Goal: Task Accomplishment & Management: Manage account settings

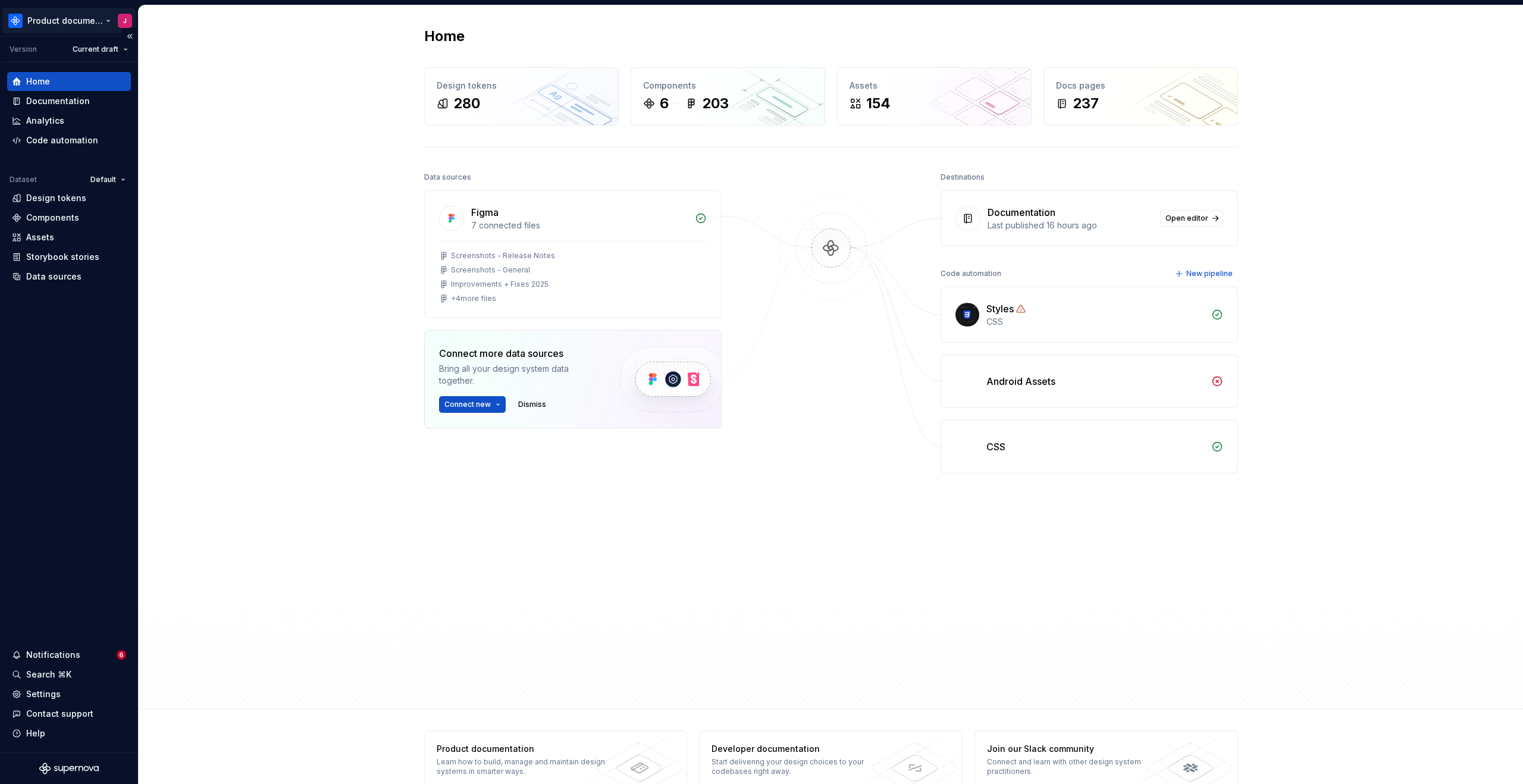
click at [79, 21] on html "Product documentation J Version Current draft Home Documentation Analytics Code…" at bounding box center [761, 392] width 1523 height 784
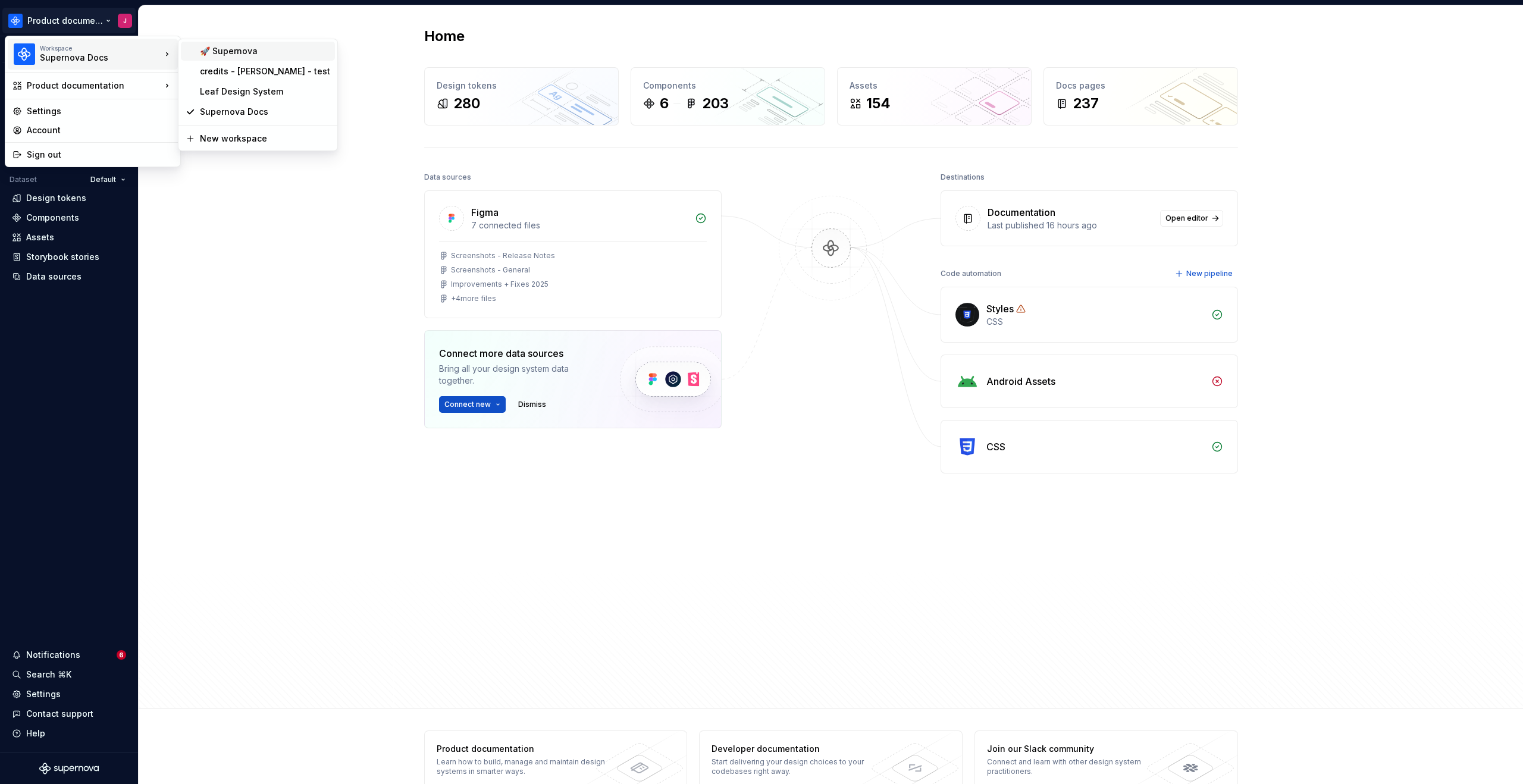
click at [211, 56] on div "🚀 Supernova" at bounding box center [265, 51] width 130 height 12
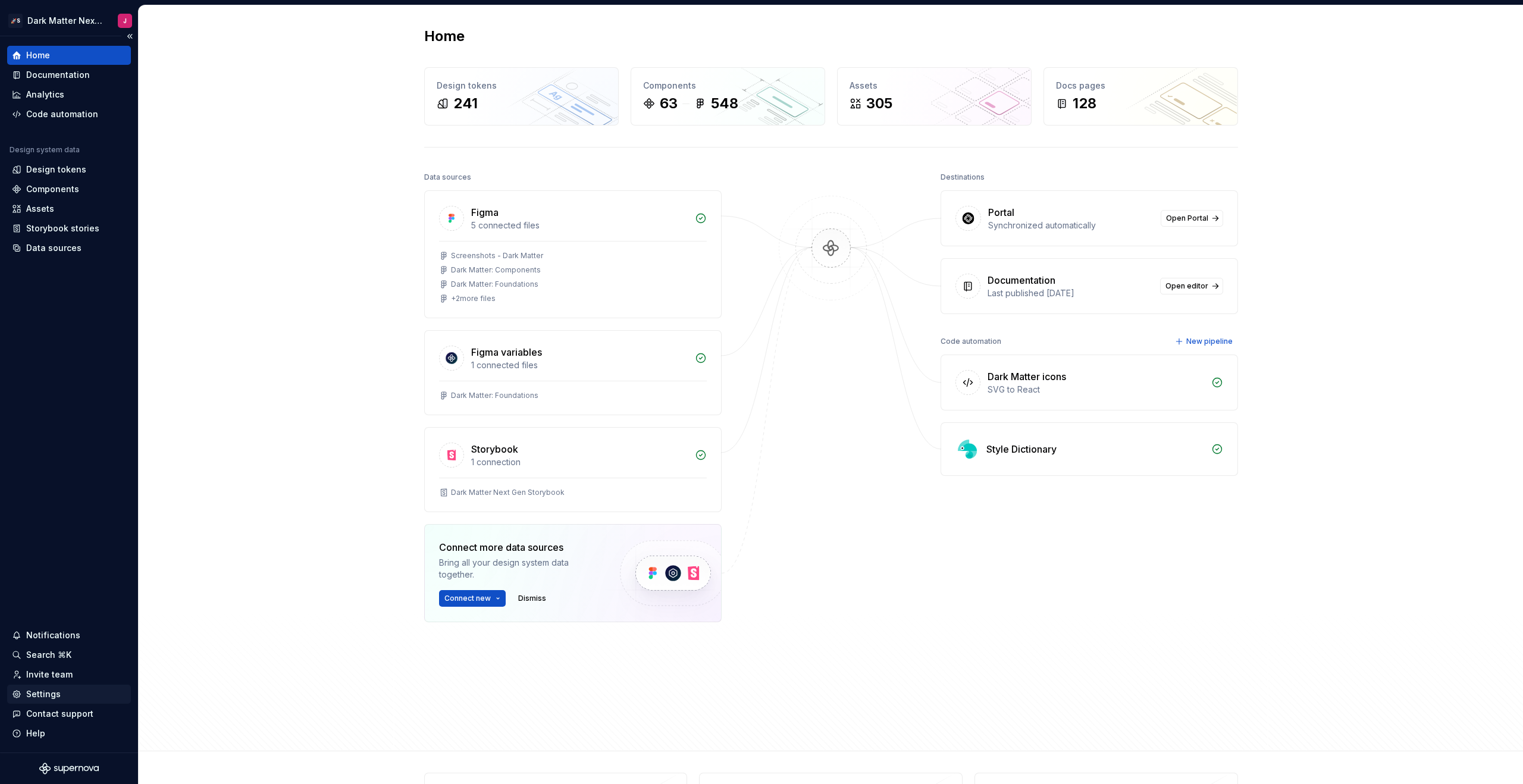
click at [72, 692] on div "Settings" at bounding box center [69, 694] width 114 height 12
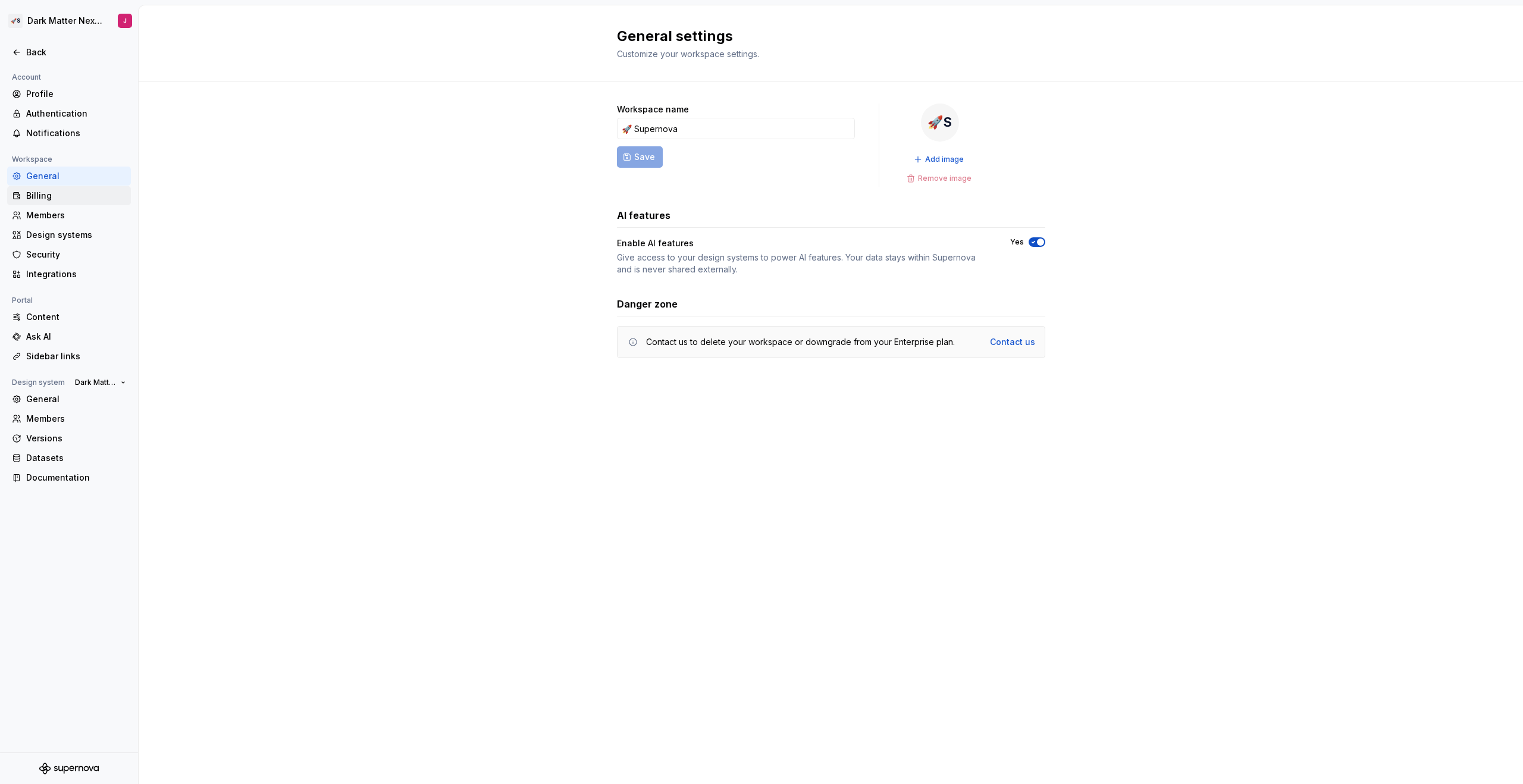
click at [56, 201] on div "Billing" at bounding box center [69, 195] width 124 height 19
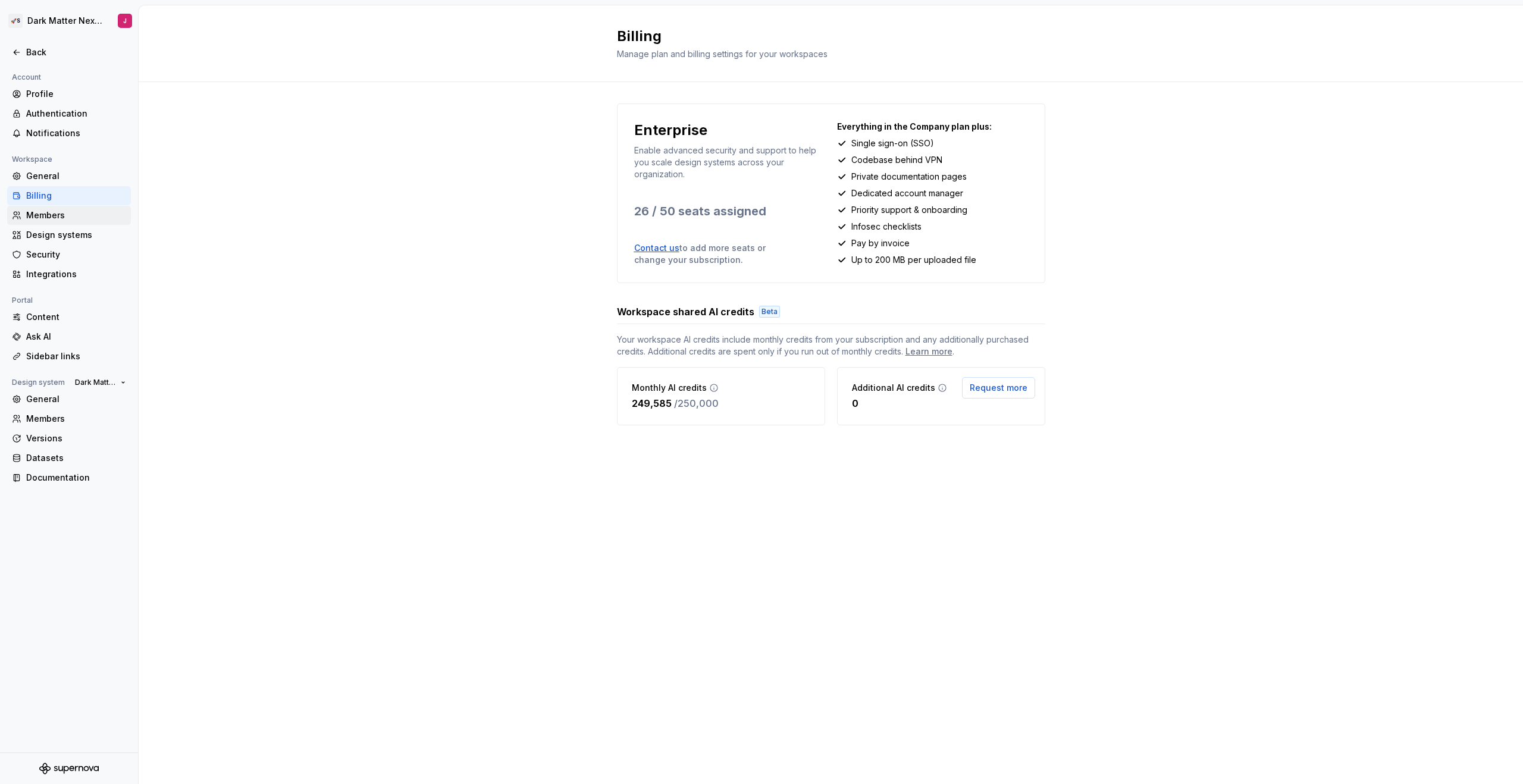
click at [56, 212] on div "Members" at bounding box center [76, 216] width 100 height 12
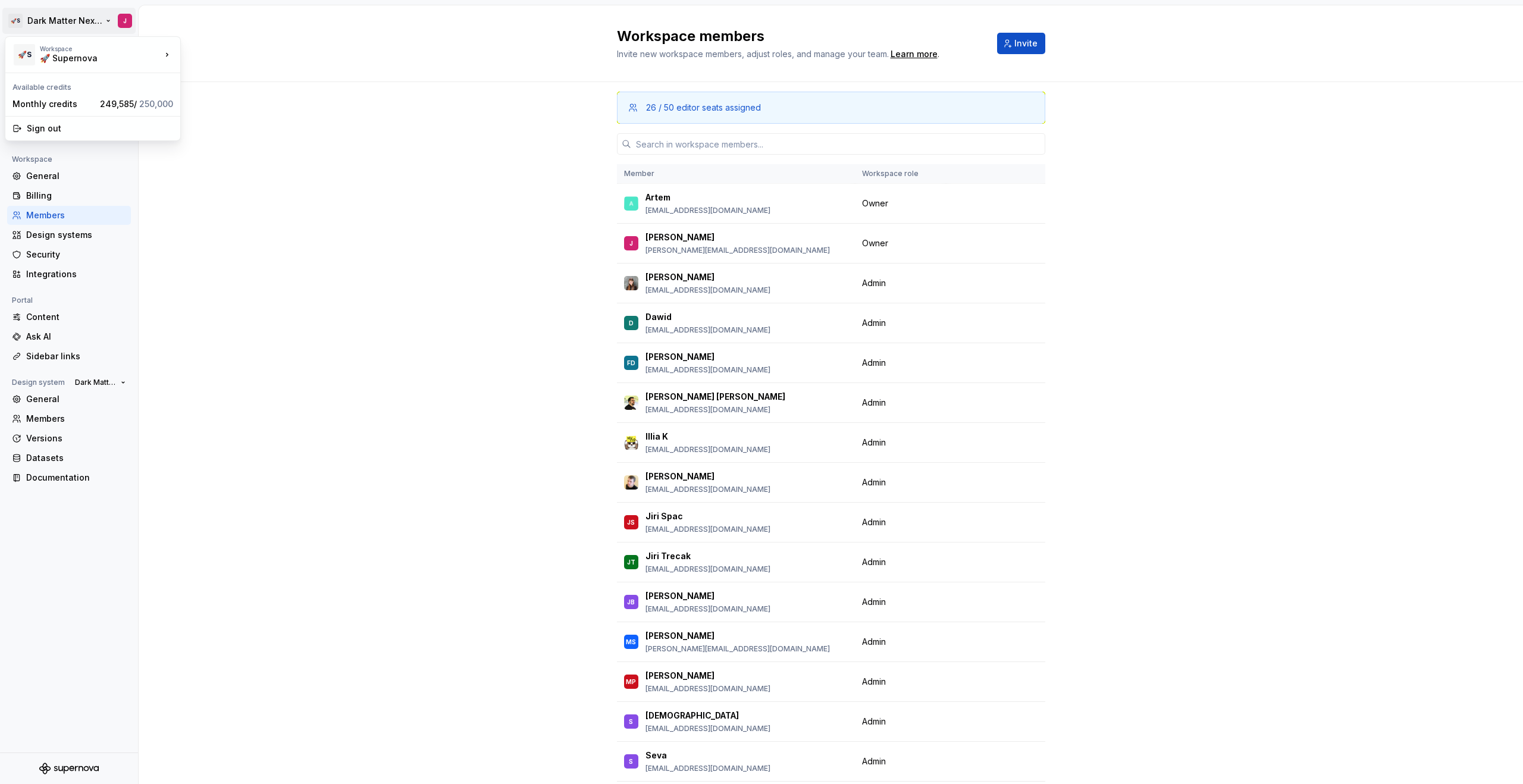
click at [96, 28] on html "🚀S Dark Matter Next Gen J Back Account Profile Authentication Notifications Wor…" at bounding box center [761, 392] width 1523 height 784
click at [233, 72] on div "credits - [PERSON_NAME] - test" at bounding box center [265, 72] width 130 height 12
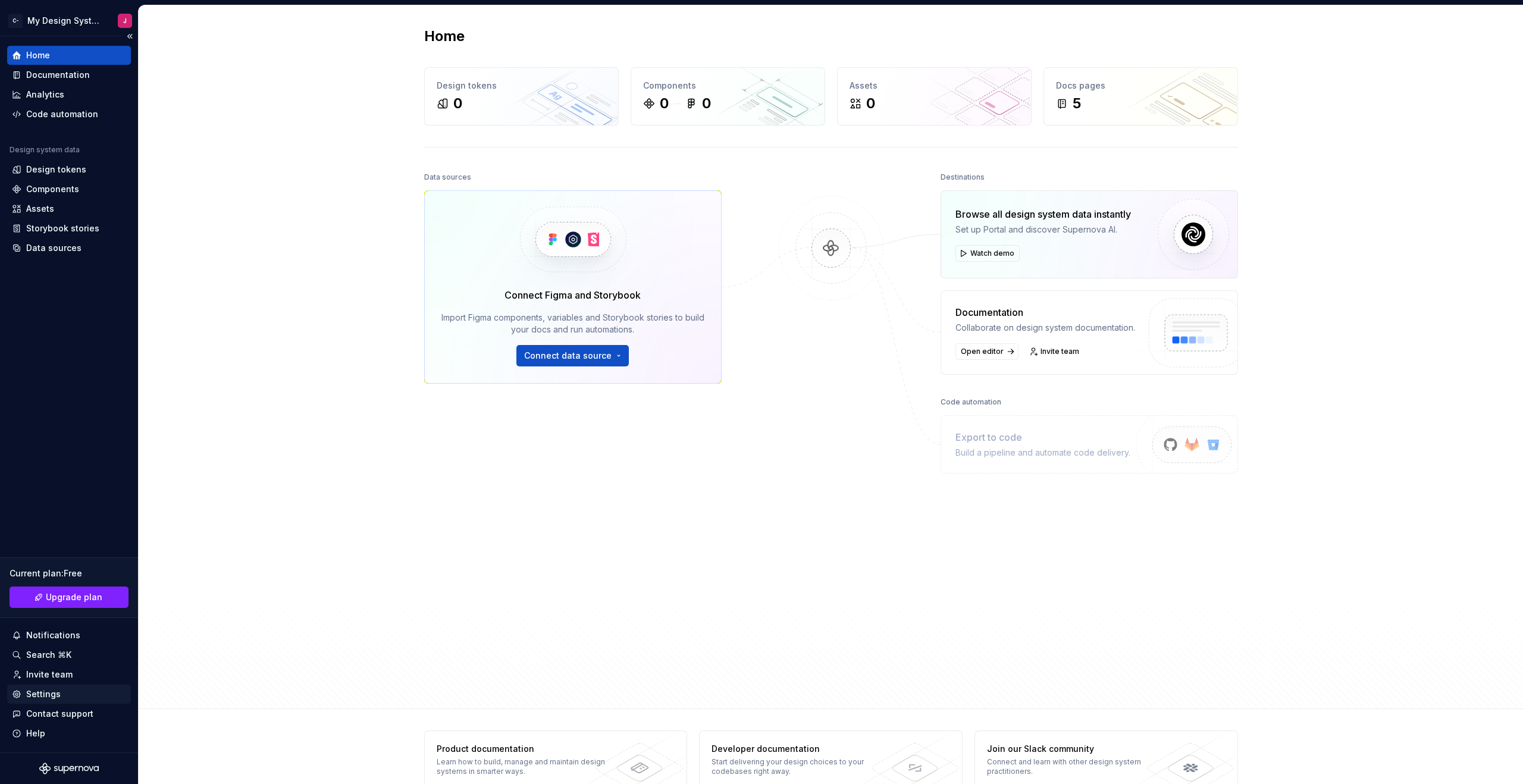
click at [48, 696] on div "Settings" at bounding box center [43, 694] width 34 height 12
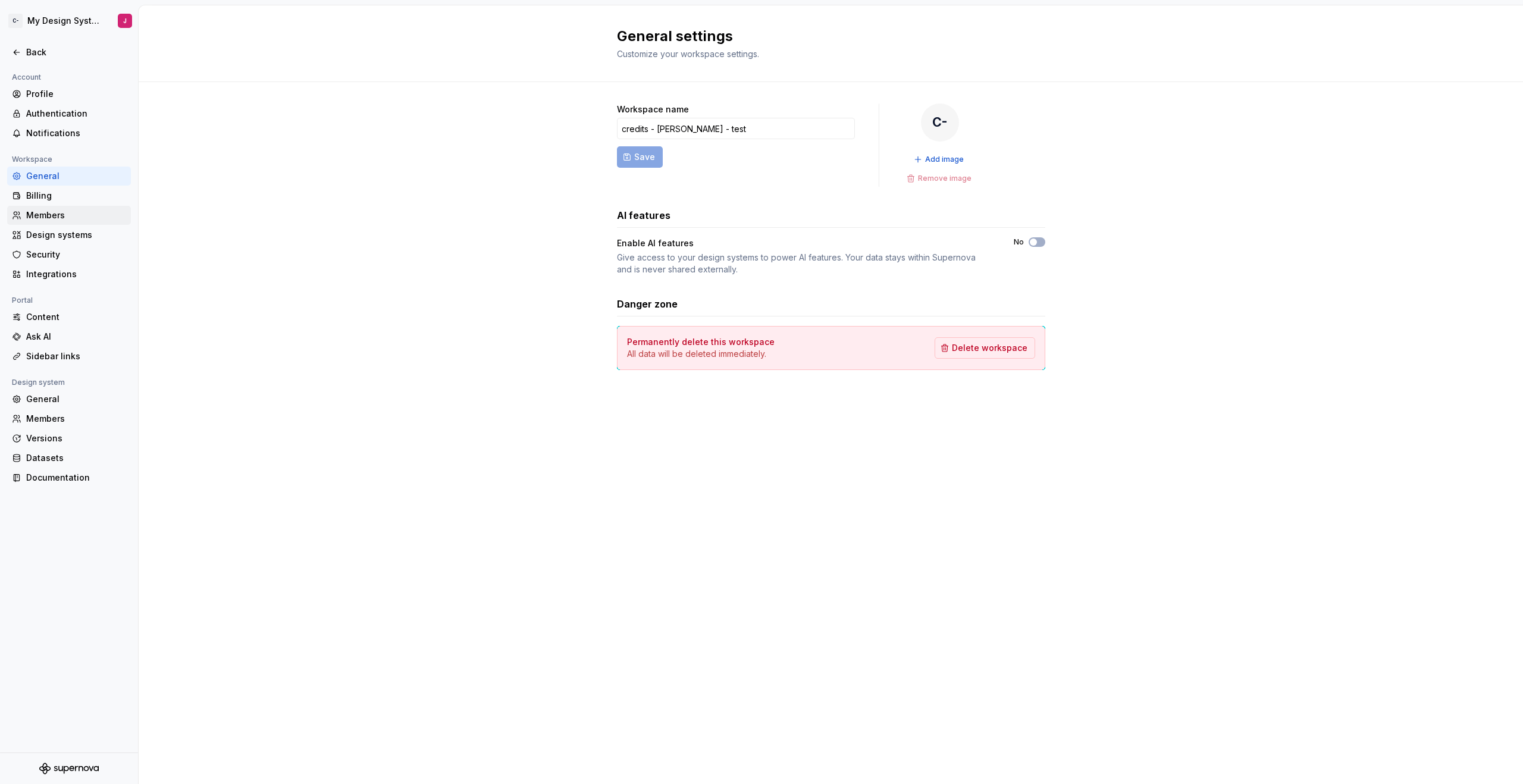
click at [66, 210] on div "Members" at bounding box center [76, 216] width 100 height 12
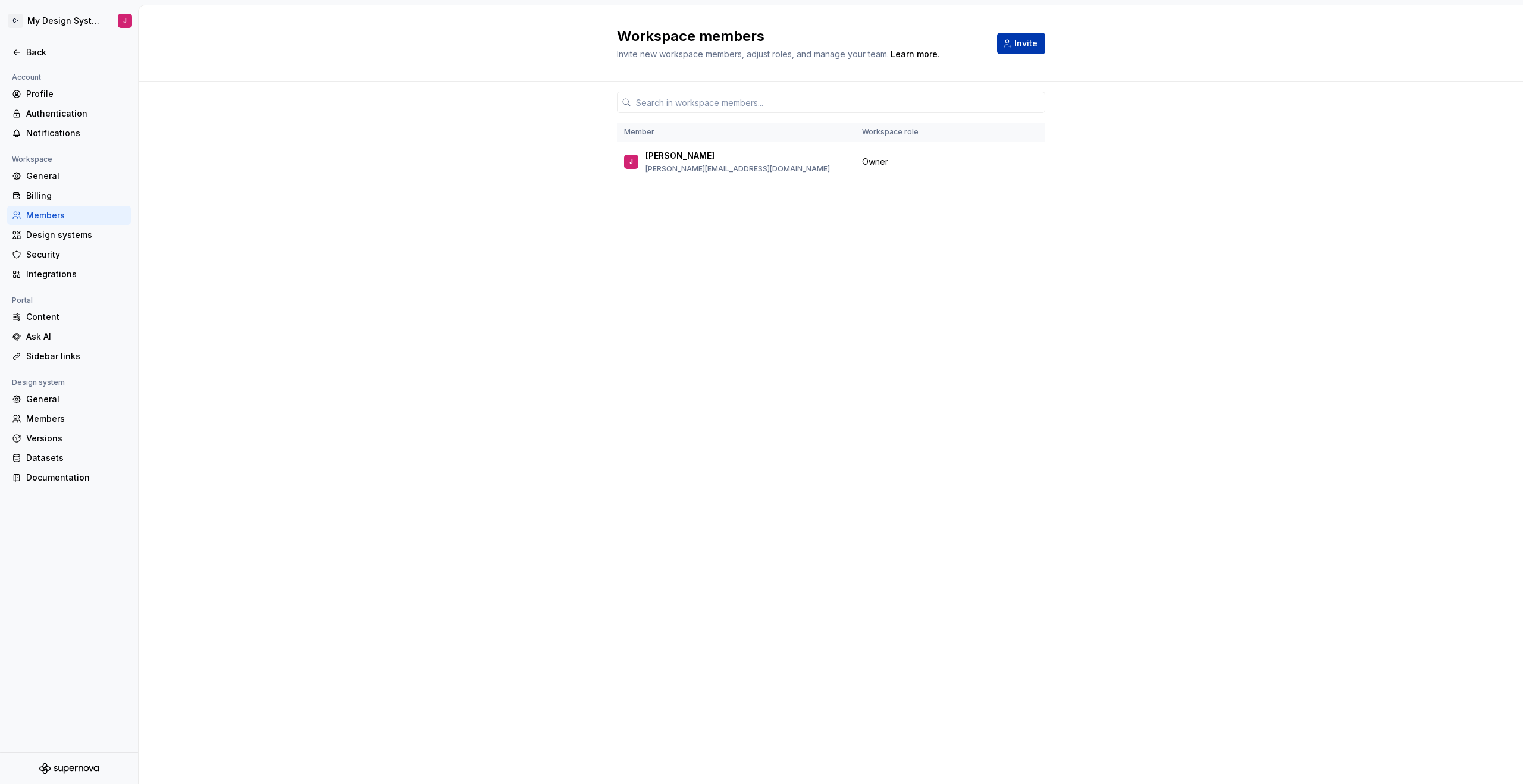
click at [1007, 40] on button "Invite" at bounding box center [1020, 43] width 48 height 21
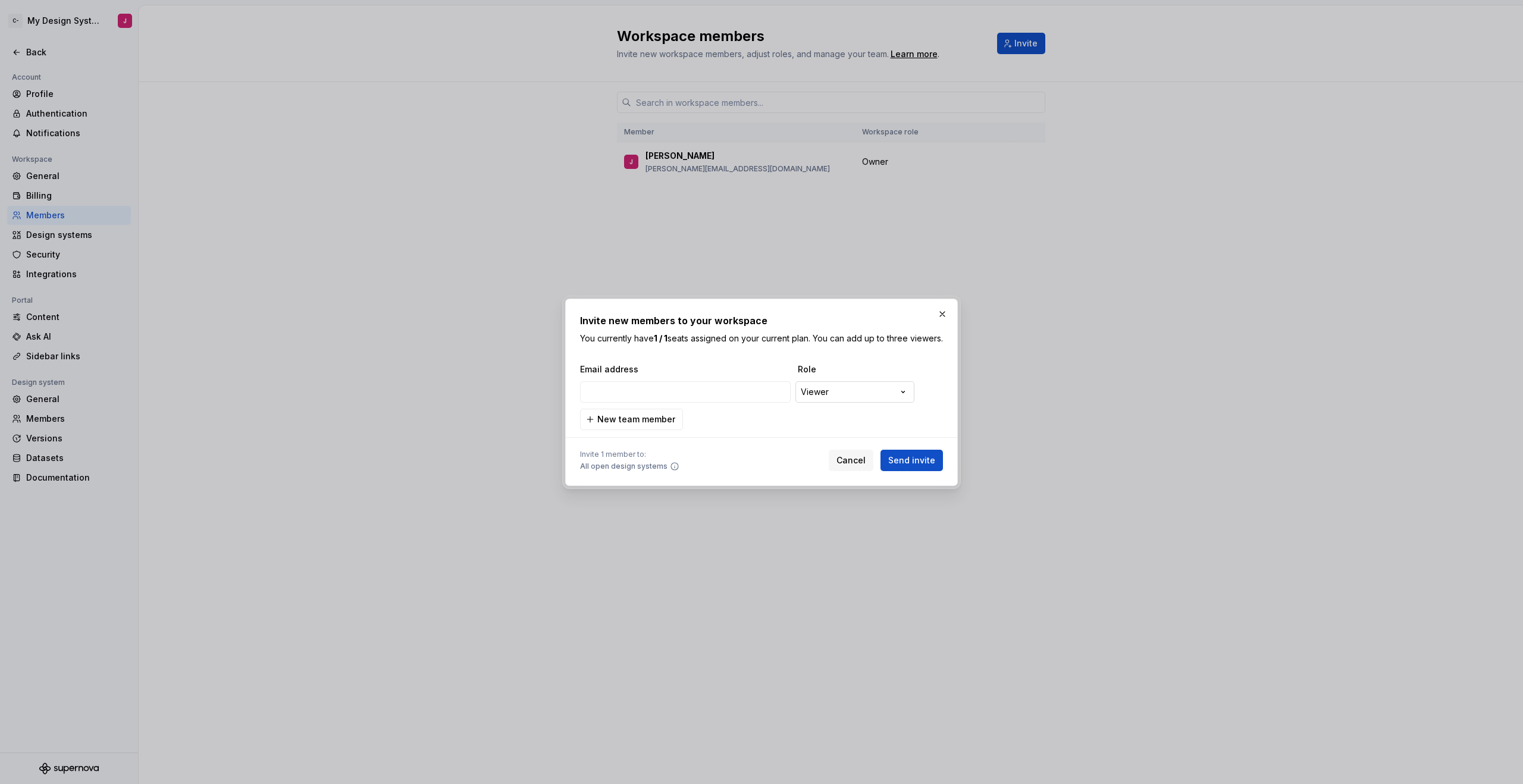
click at [858, 396] on div "**********" at bounding box center [761, 392] width 1523 height 784
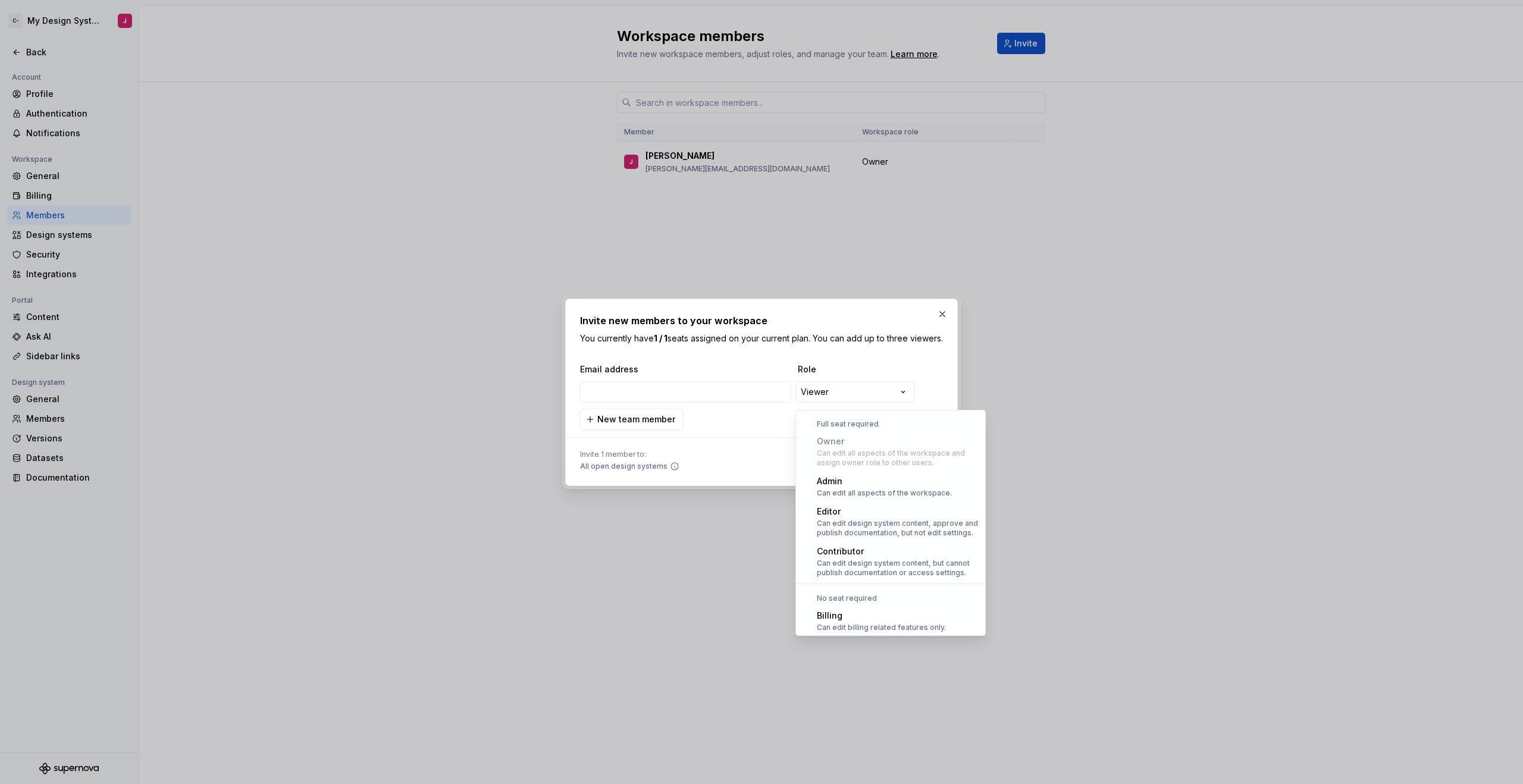
select select "*******"
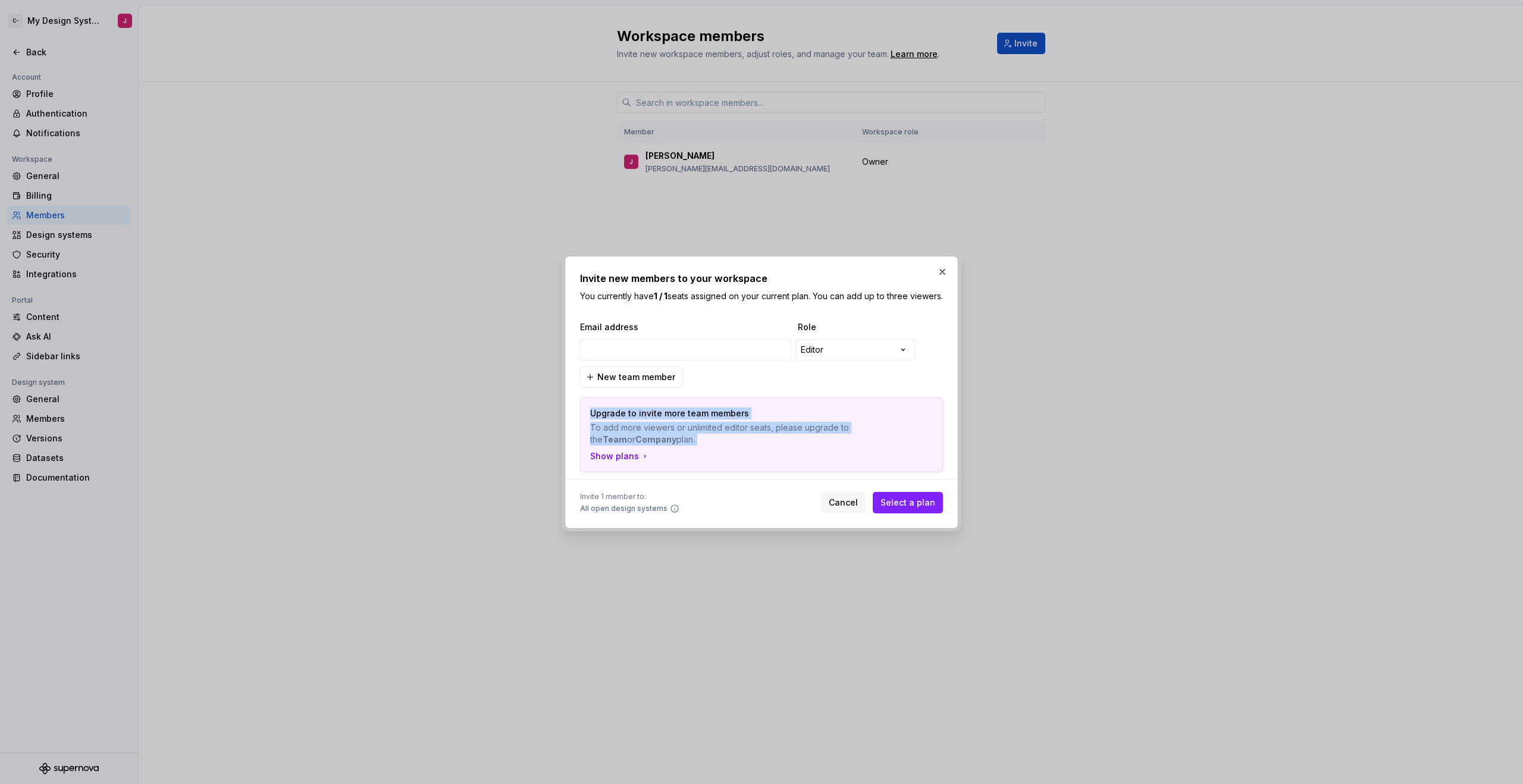
drag, startPoint x: 691, startPoint y: 451, endPoint x: 580, endPoint y: 409, distance: 118.7
click at [580, 409] on div "Upgrade to invite more team members To add more viewers or unlimited editor sea…" at bounding box center [761, 435] width 361 height 74
drag, startPoint x: 887, startPoint y: 181, endPoint x: 869, endPoint y: 162, distance: 26.2
